Goal: Transaction & Acquisition: Purchase product/service

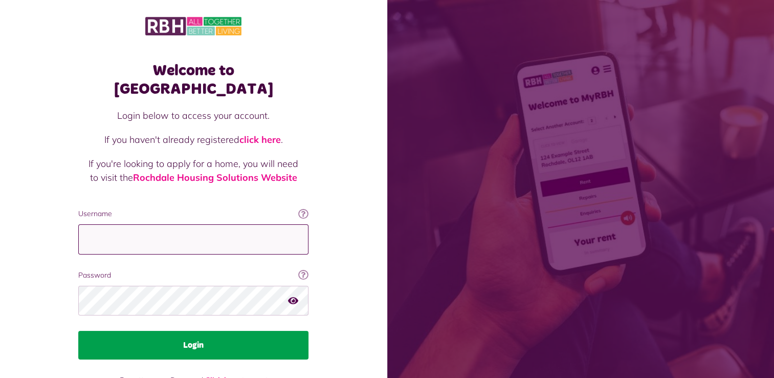
type input "**********"
click at [197, 331] on button "Login" at bounding box center [193, 345] width 230 height 29
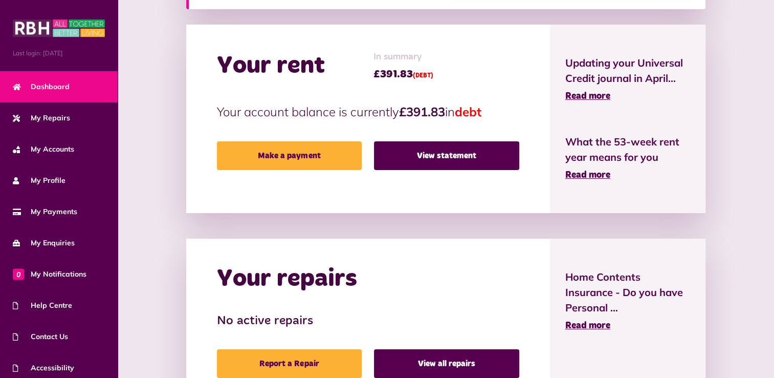
scroll to position [240, 0]
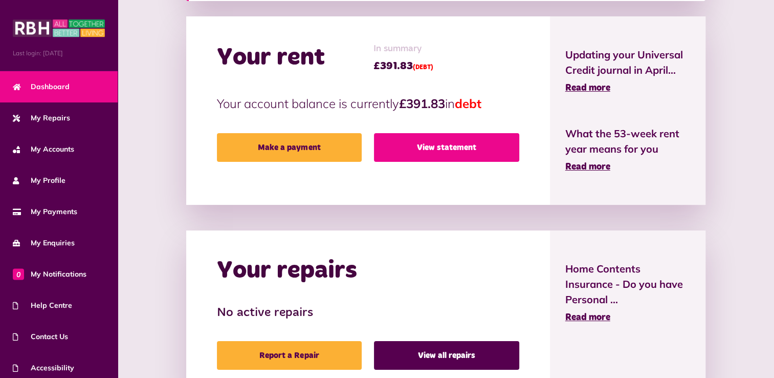
click at [430, 143] on link "View statement" at bounding box center [446, 147] width 145 height 29
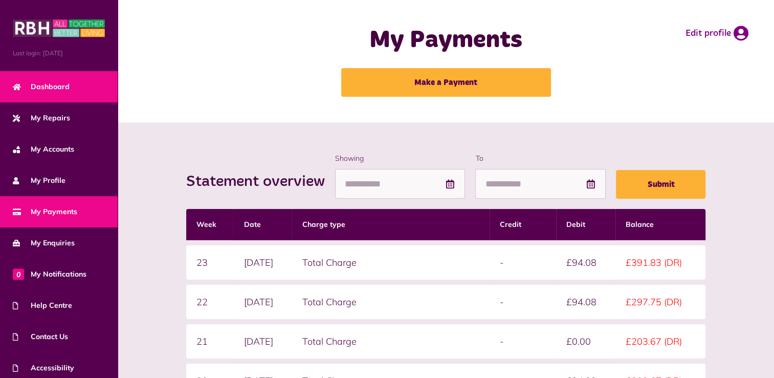
click at [68, 75] on link "Dashboard" at bounding box center [59, 86] width 118 height 31
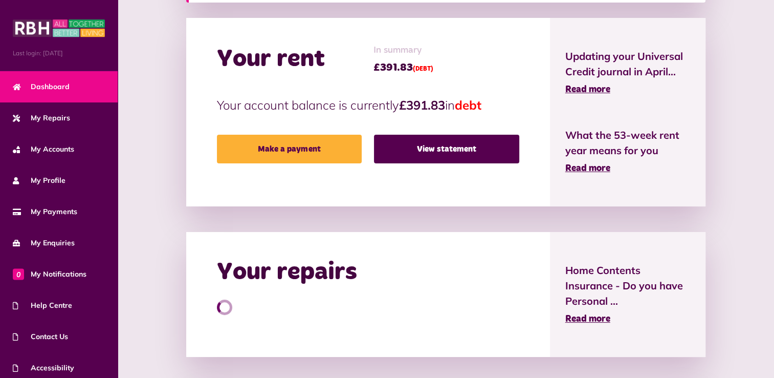
scroll to position [240, 0]
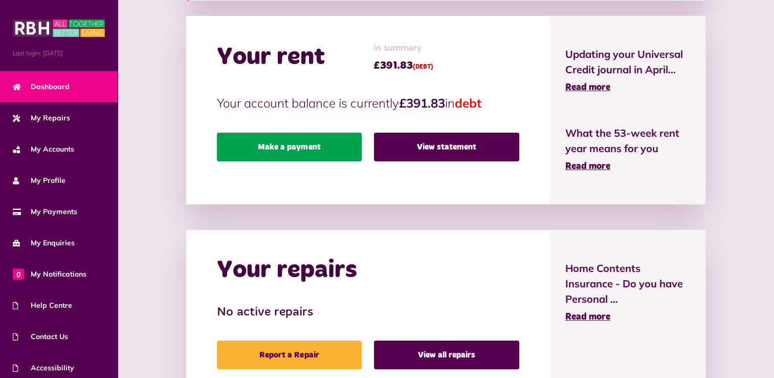
click at [285, 147] on link "Make a payment" at bounding box center [289, 147] width 145 height 29
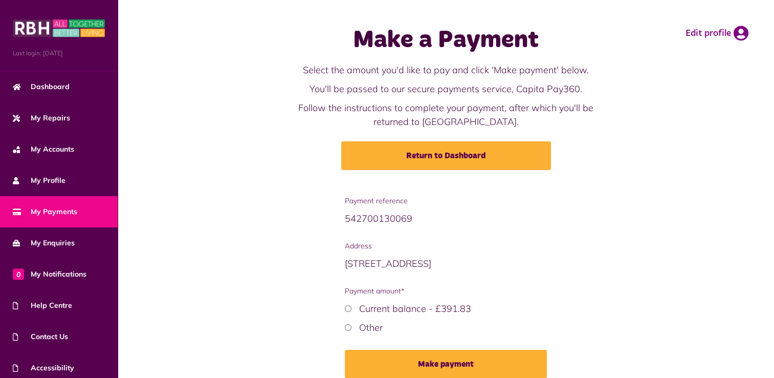
click at [355, 326] on div "Other" at bounding box center [446, 327] width 202 height 14
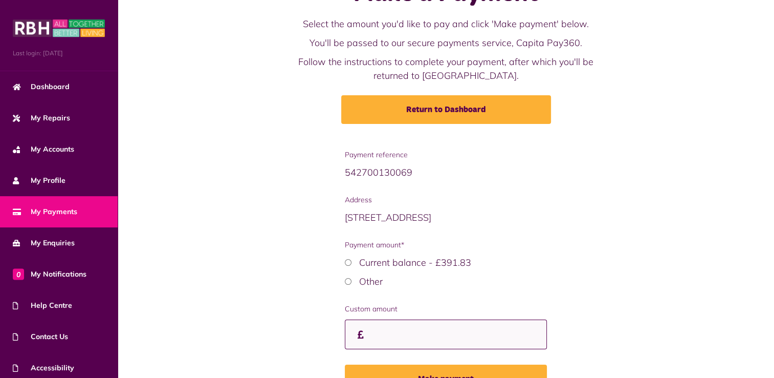
click at [401, 335] on input "Custom amount" at bounding box center [446, 334] width 202 height 30
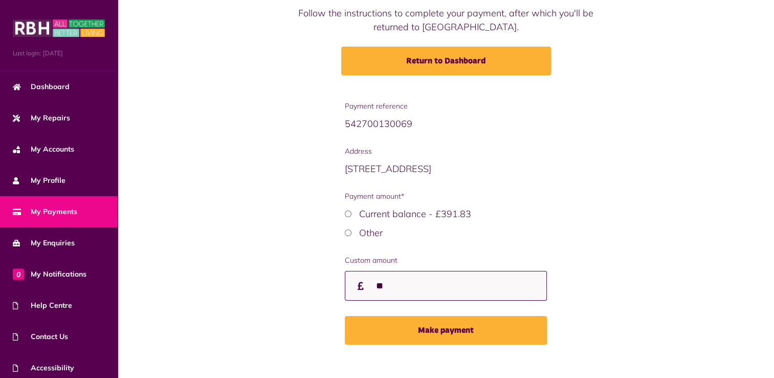
scroll to position [107, 0]
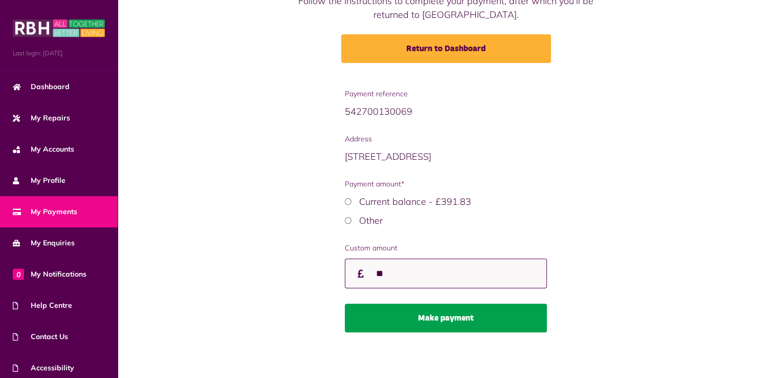
type input "**"
click at [441, 311] on button "Make payment" at bounding box center [446, 318] width 202 height 29
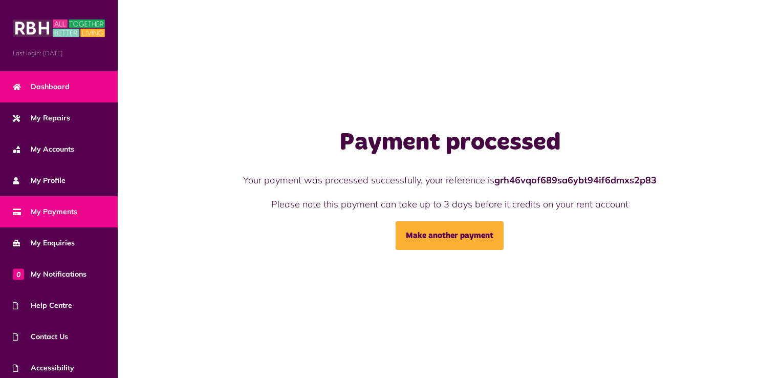
click at [61, 85] on span "Dashboard" at bounding box center [41, 86] width 57 height 11
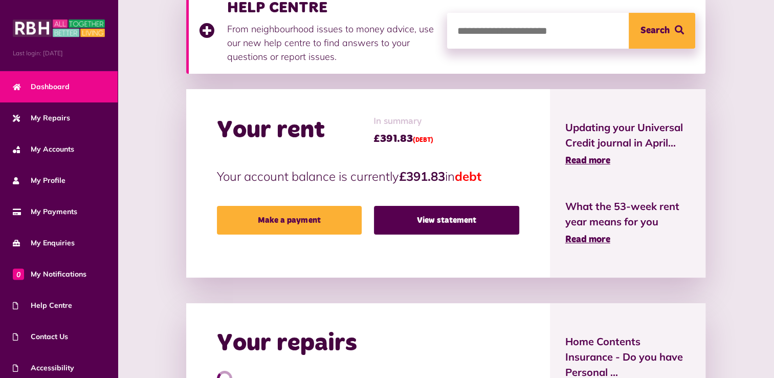
scroll to position [176, 0]
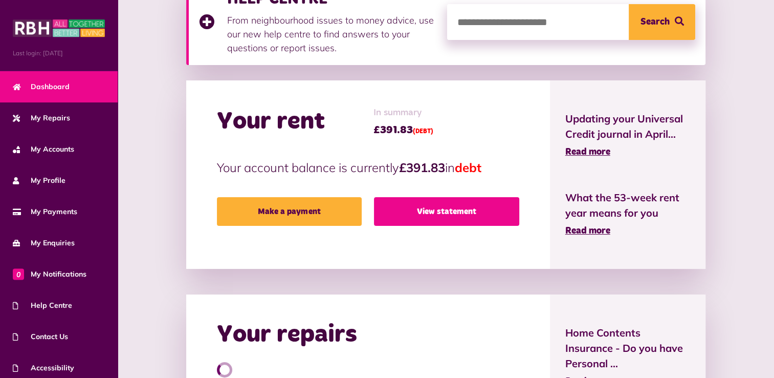
click at [455, 217] on link "View statement" at bounding box center [446, 211] width 145 height 29
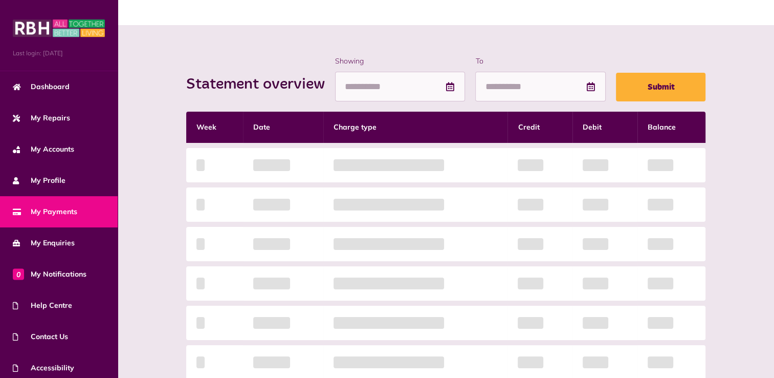
scroll to position [101, 0]
